Goal: Task Accomplishment & Management: Use online tool/utility

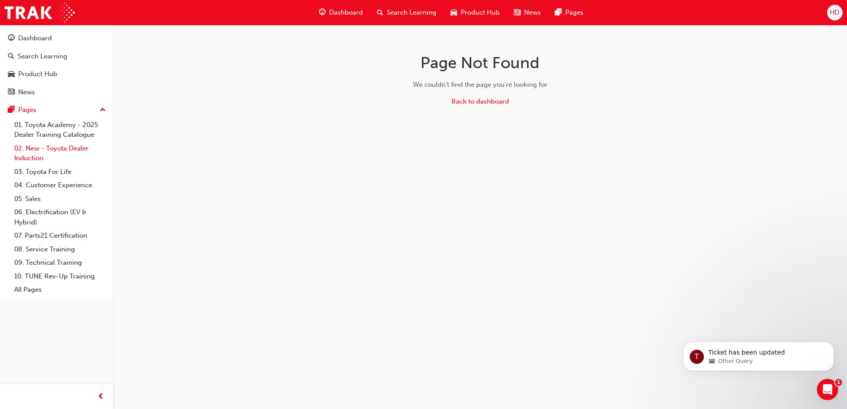
click at [60, 147] on link "02. New - Toyota Dealer Induction" at bounding box center [60, 153] width 99 height 23
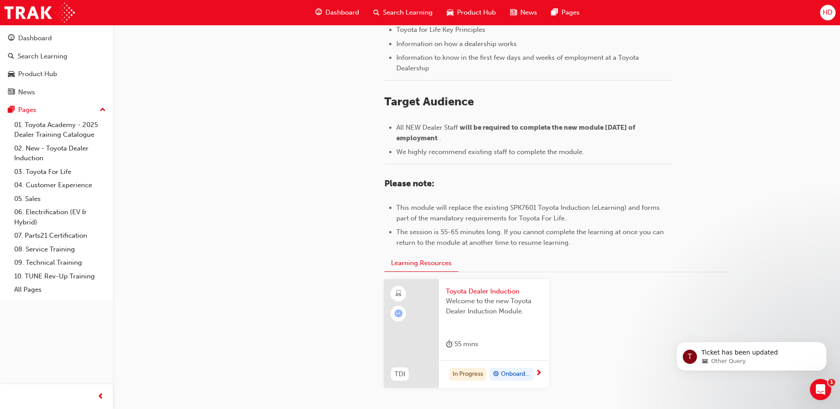
scroll to position [295, 0]
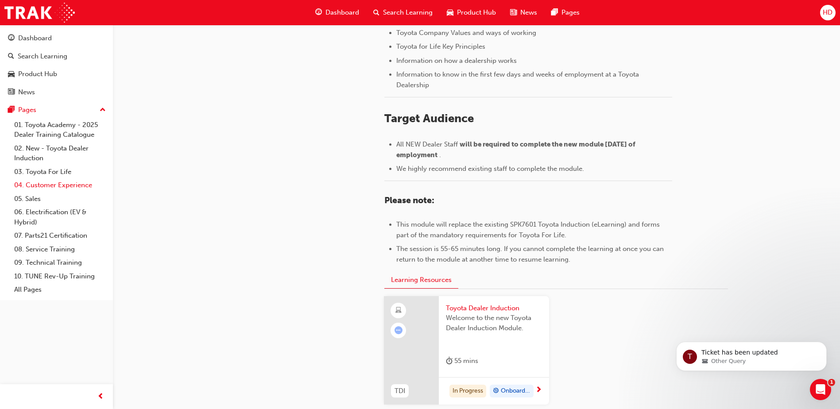
click at [82, 187] on link "04. Customer Experience" at bounding box center [60, 185] width 99 height 14
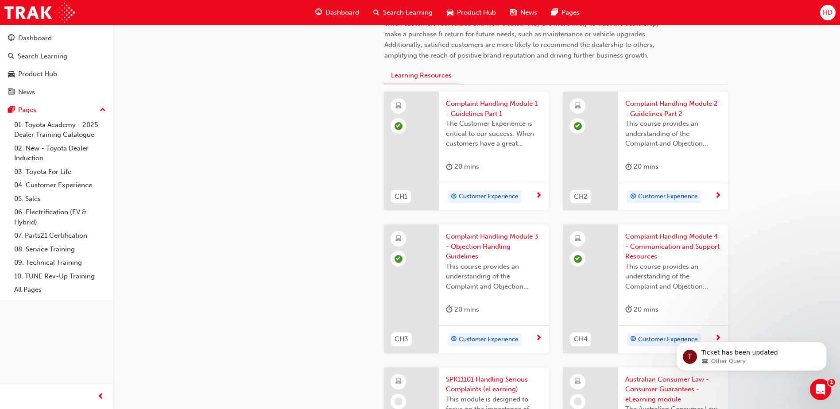
scroll to position [133, 0]
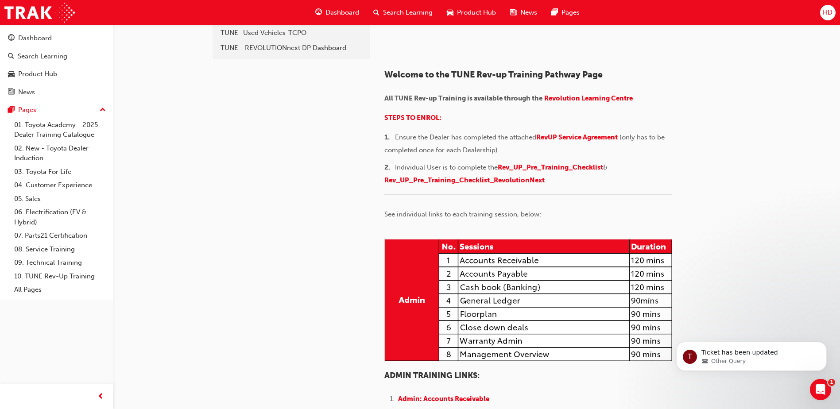
scroll to position [44, 0]
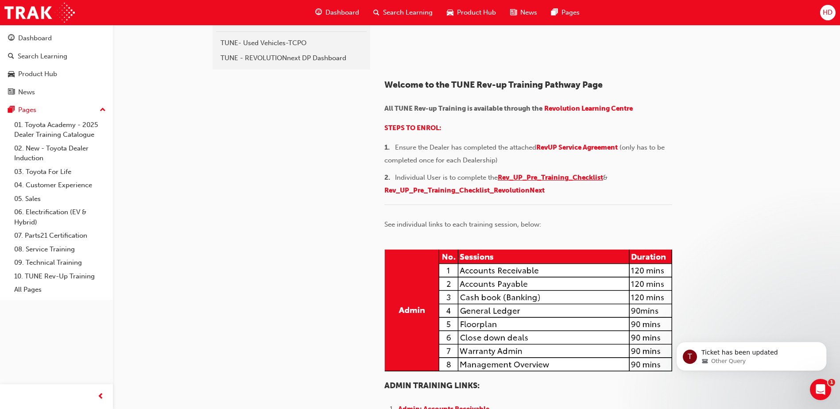
click at [564, 182] on span "Rev_UP_Pre_Training_Checklist" at bounding box center [550, 178] width 105 height 8
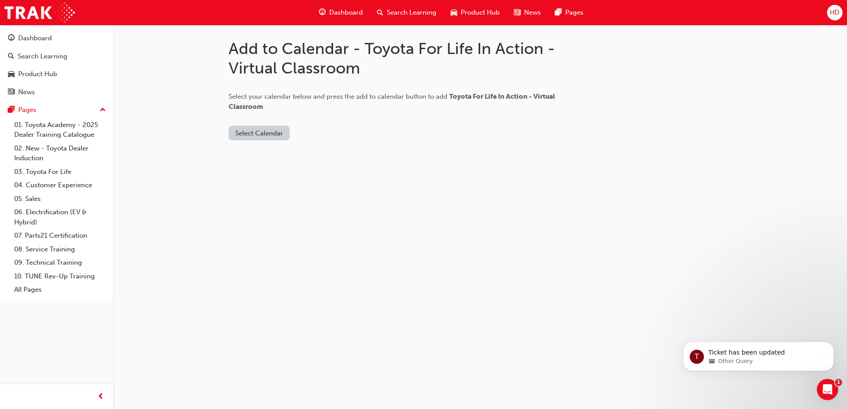
click at [276, 133] on button "Select Calendar" at bounding box center [259, 133] width 61 height 15
click at [274, 154] on div "Outlook.com" at bounding box center [260, 155] width 54 height 10
click at [314, 129] on button "Add to Calendar" at bounding box center [334, 133] width 63 height 15
click at [269, 130] on button "Select Calendar" at bounding box center [259, 133] width 61 height 15
click at [249, 157] on div "Outlook.com" at bounding box center [260, 155] width 54 height 10
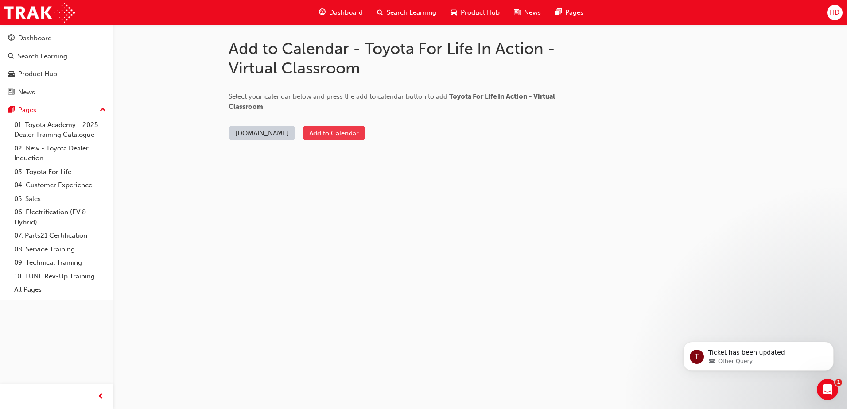
click at [318, 134] on button "Add to Calendar" at bounding box center [334, 133] width 63 height 15
